Goal: Information Seeking & Learning: Learn about a topic

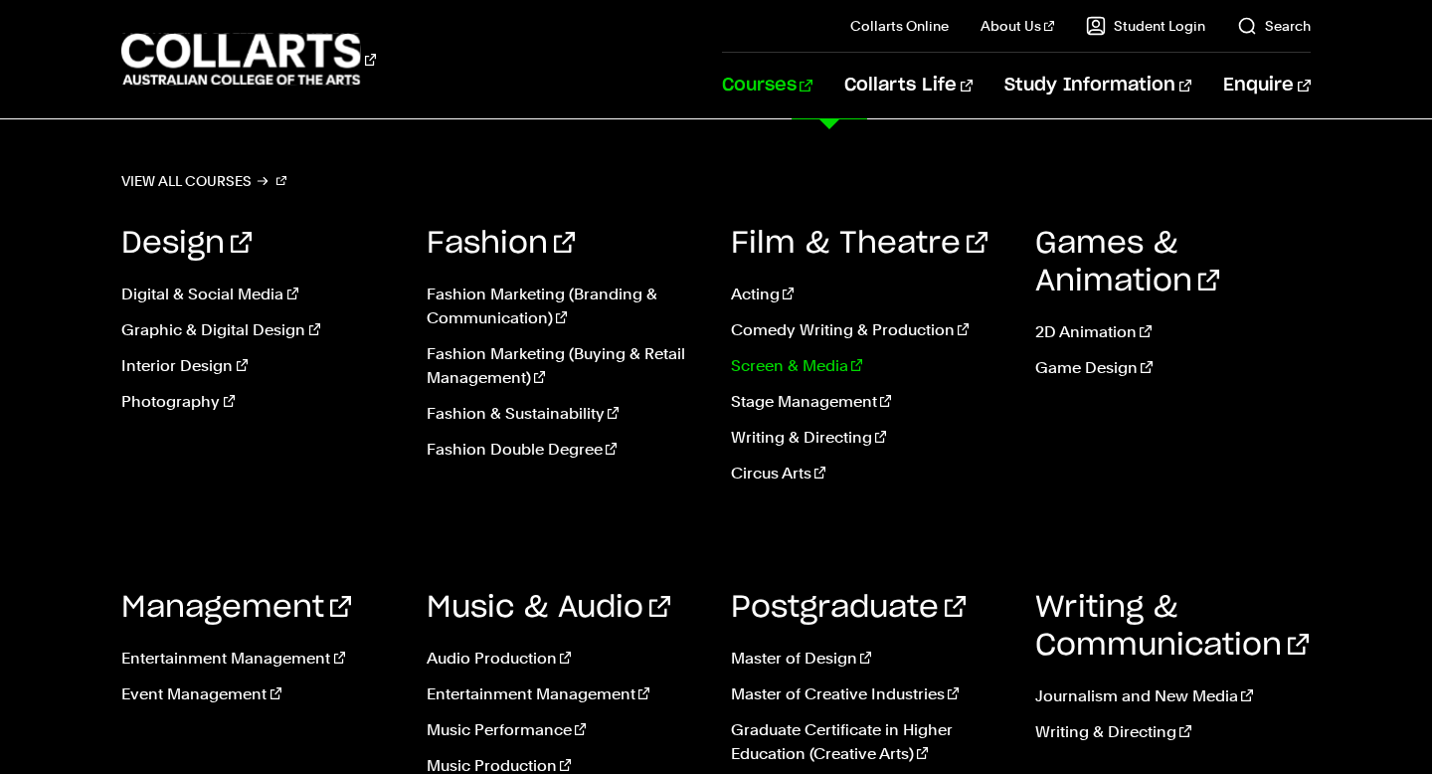
scroll to position [33, 0]
click at [808, 364] on link "Screen & Media" at bounding box center [868, 366] width 275 height 24
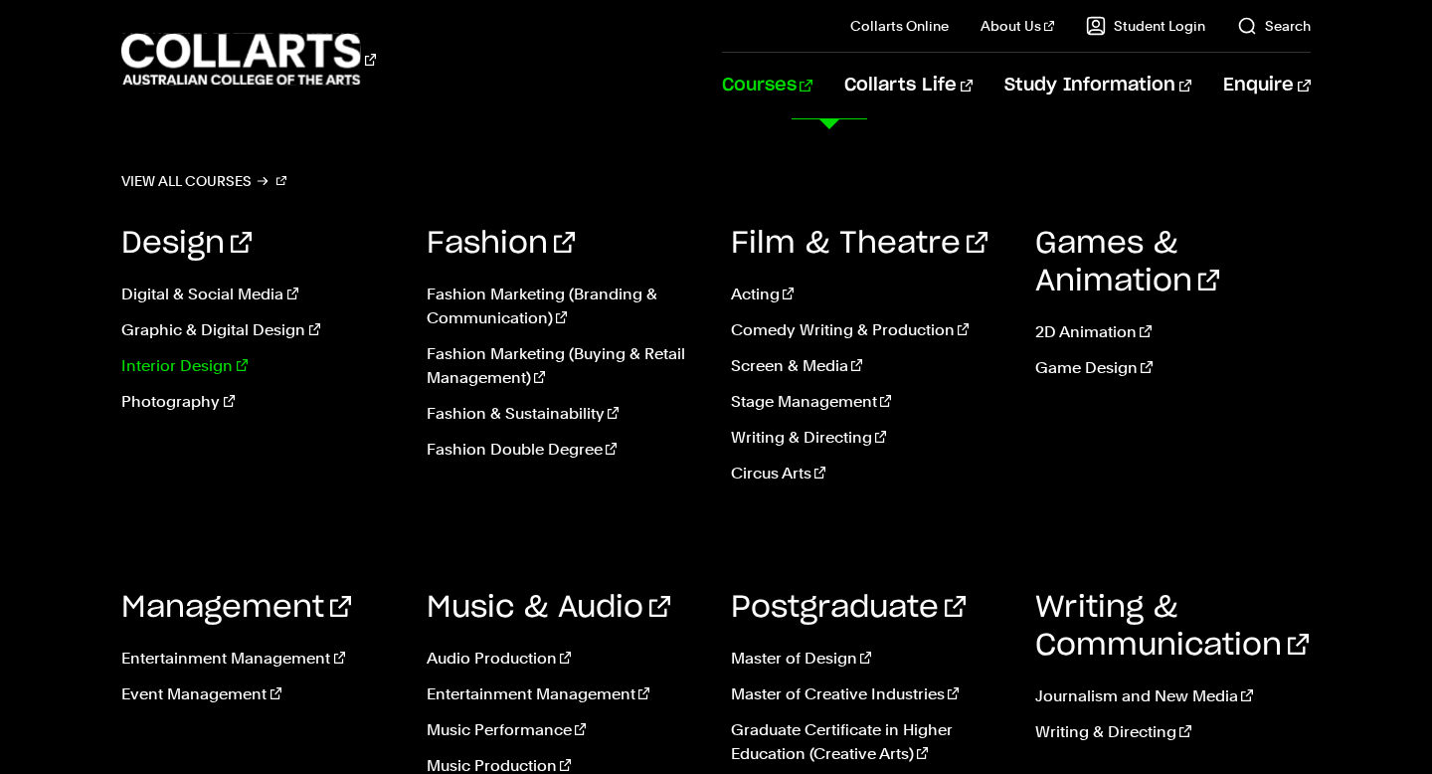
scroll to position [7632, 0]
click at [183, 395] on link "Photography" at bounding box center [258, 402] width 275 height 24
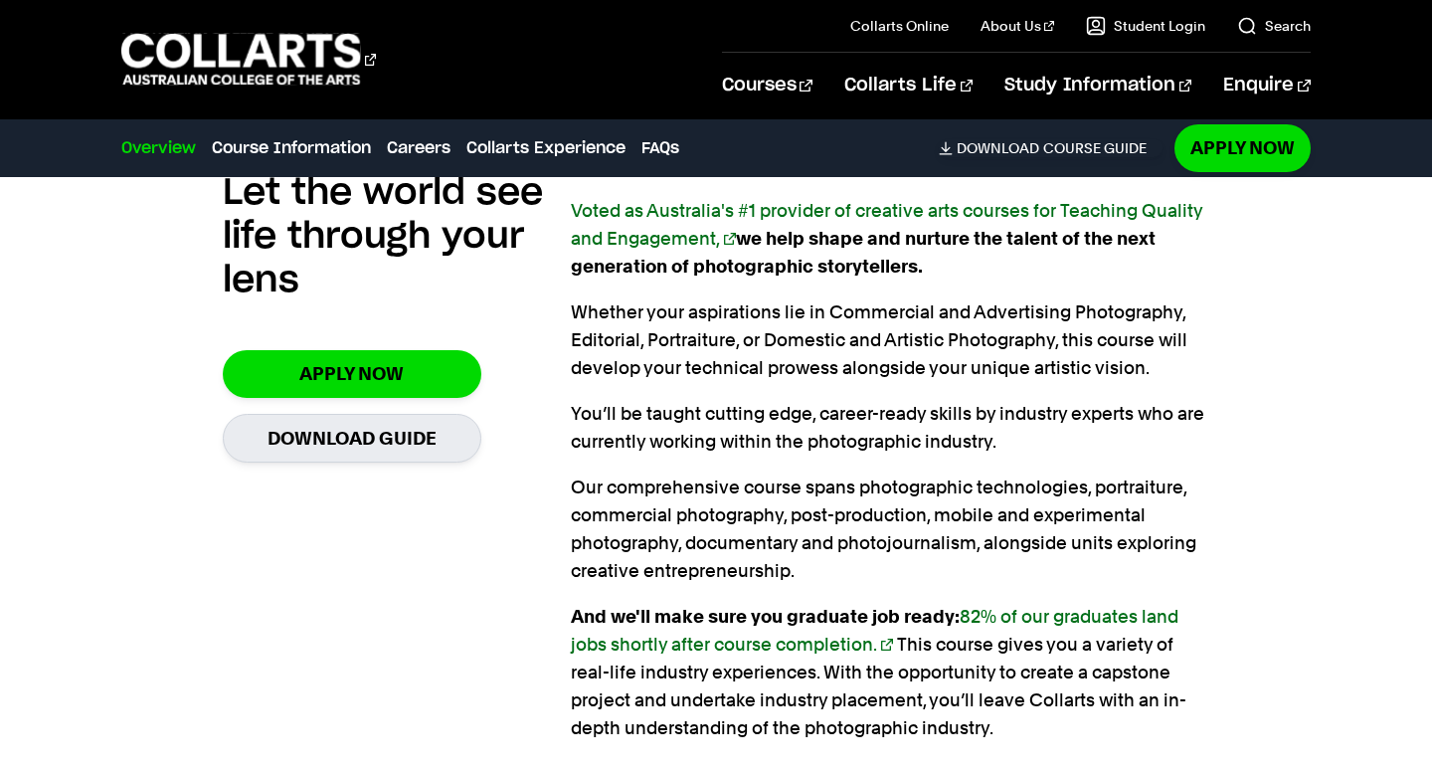
scroll to position [1272, 0]
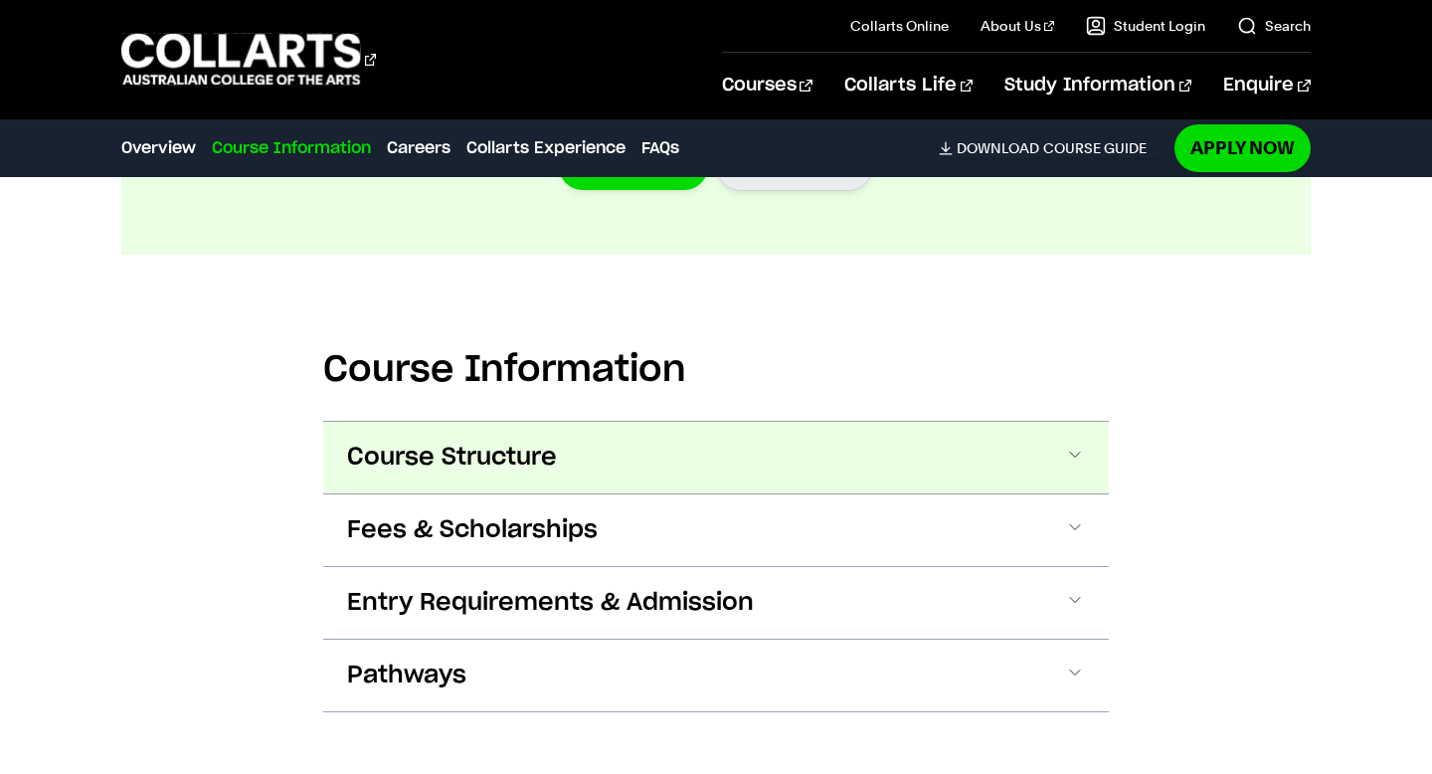
click at [620, 422] on button "Course Structure" at bounding box center [716, 458] width 786 height 72
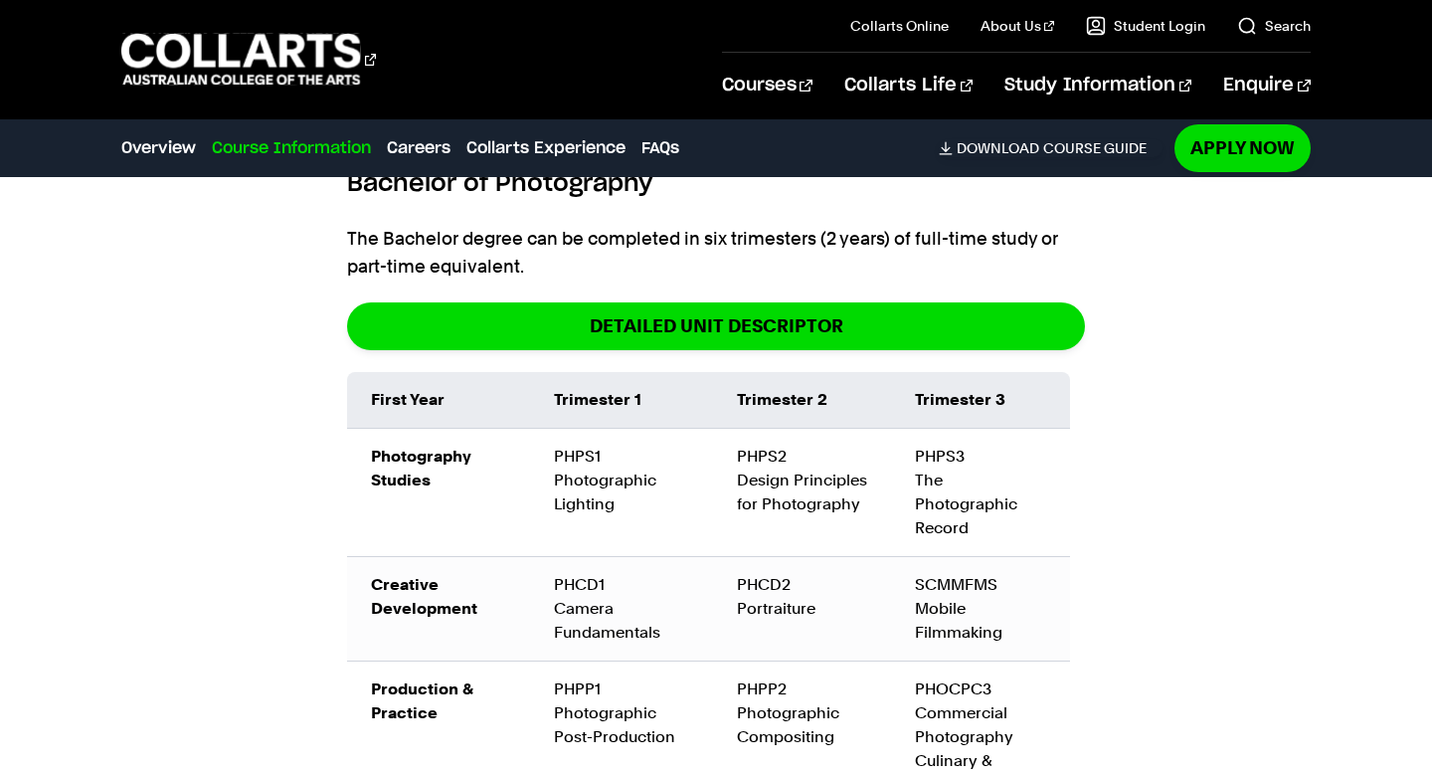
scroll to position [2613, 0]
